Goal: Download file/media

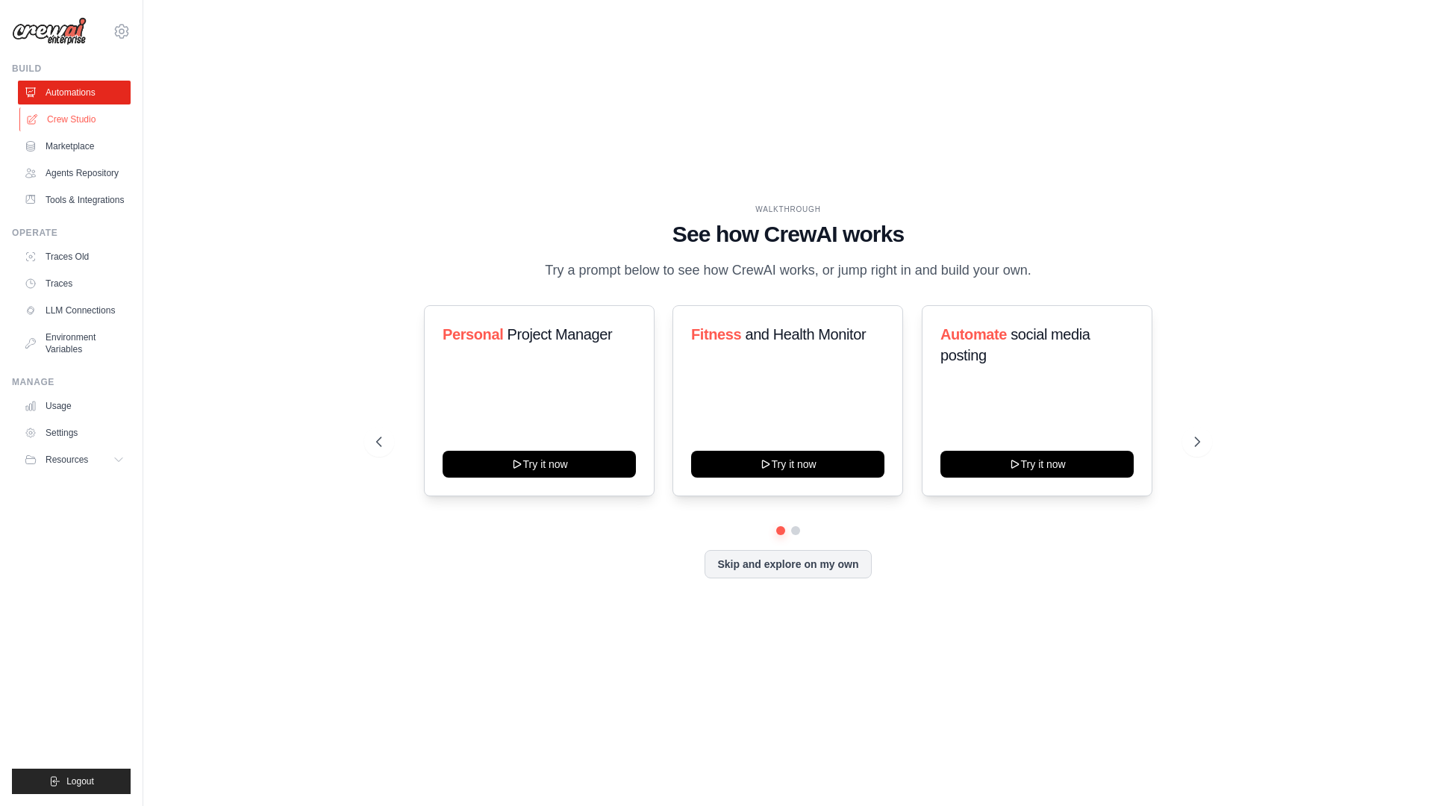
click at [92, 119] on link "Crew Studio" at bounding box center [75, 119] width 113 height 24
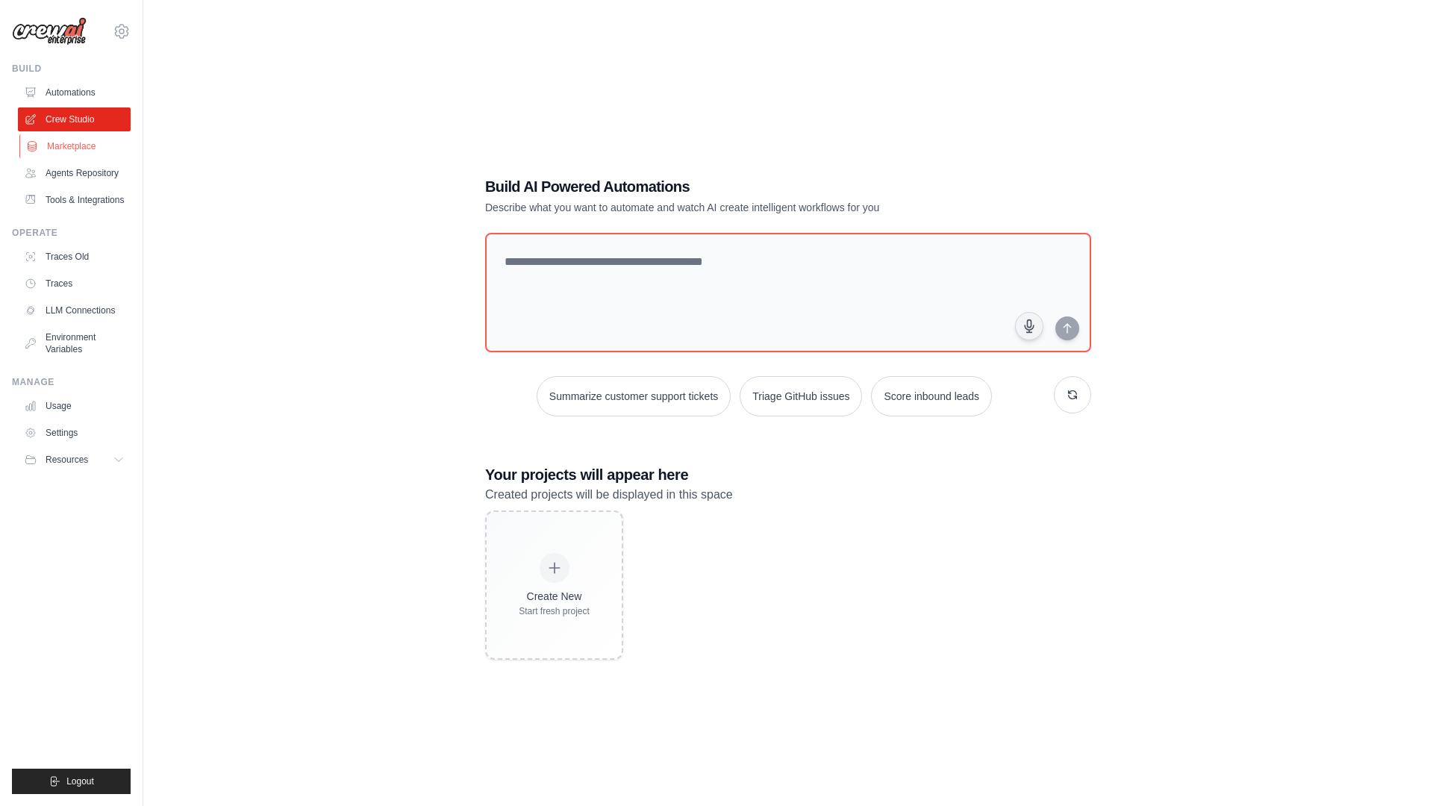
click at [93, 146] on link "Marketplace" at bounding box center [75, 146] width 113 height 24
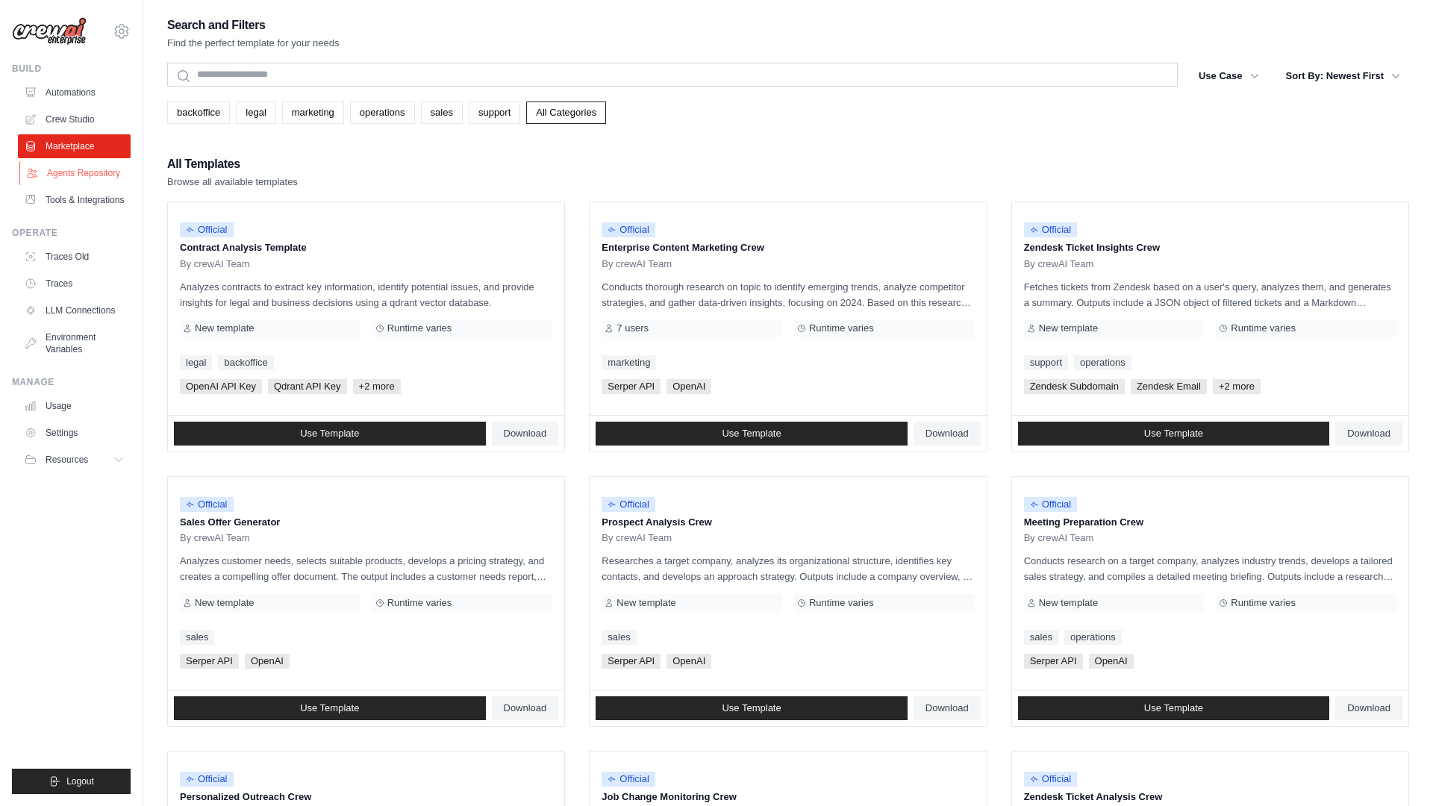
click at [95, 175] on link "Agents Repository" at bounding box center [75, 173] width 113 height 24
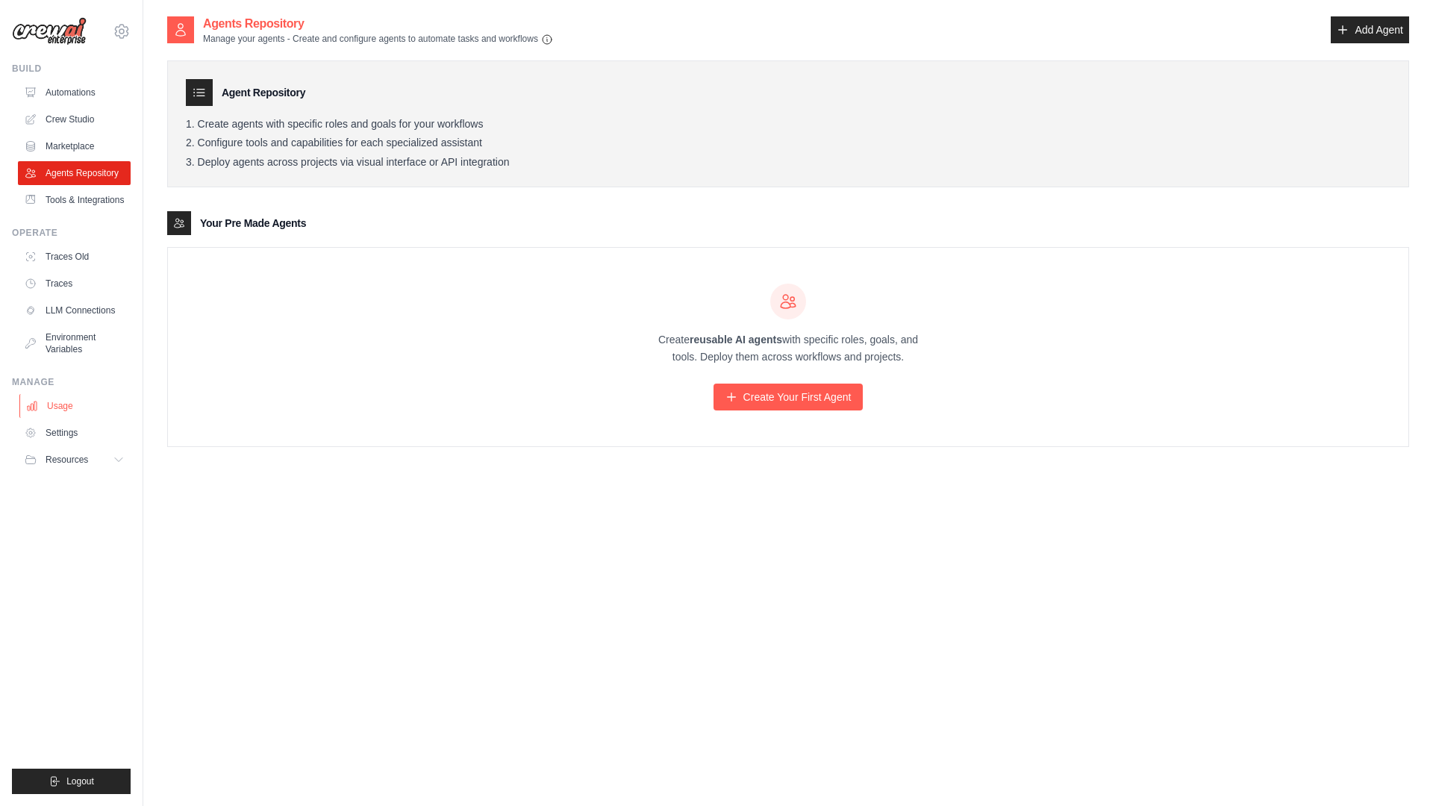
click at [76, 413] on link "Usage" at bounding box center [75, 406] width 113 height 24
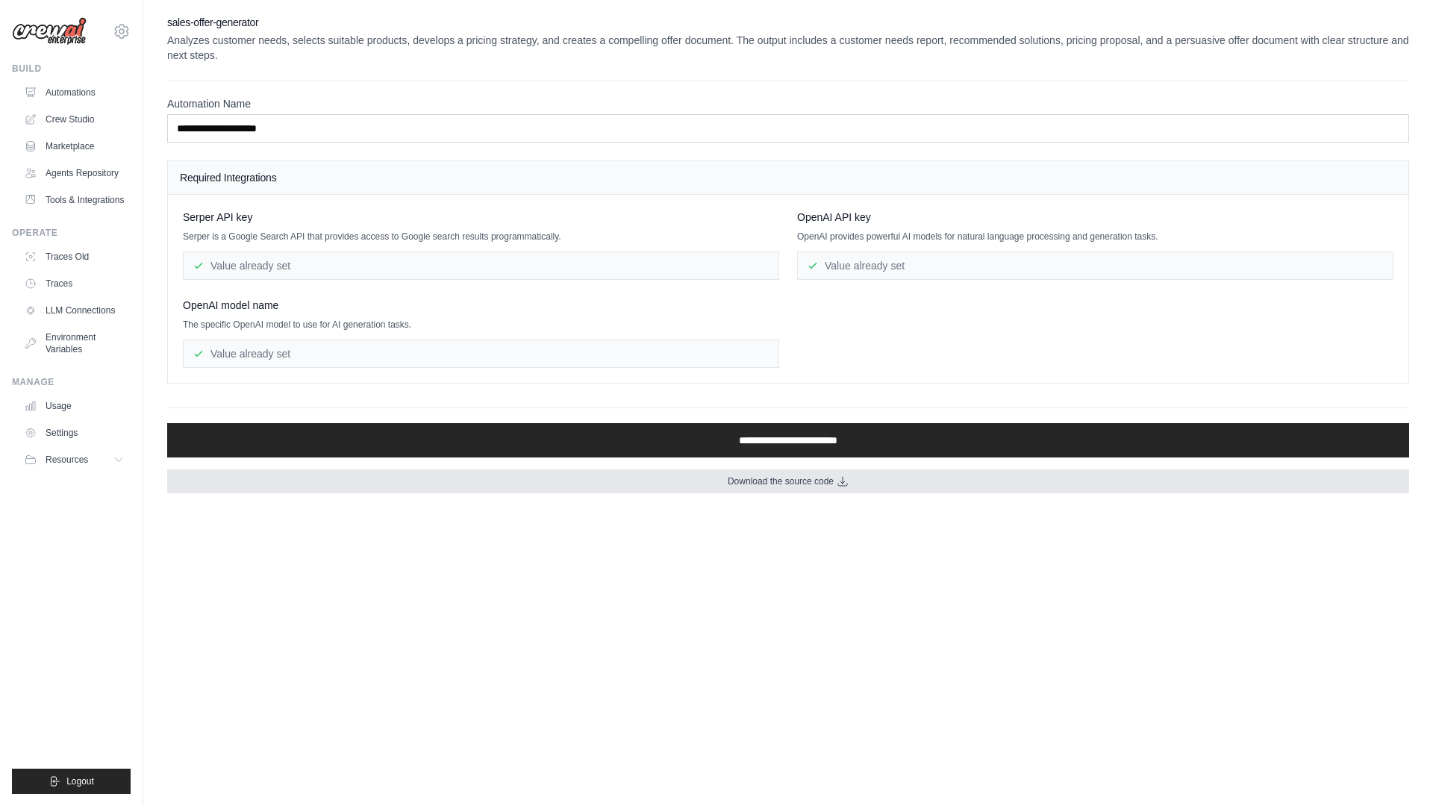
click at [713, 481] on link "Download the source code" at bounding box center [788, 481] width 1242 height 24
